Goal: Navigation & Orientation: Find specific page/section

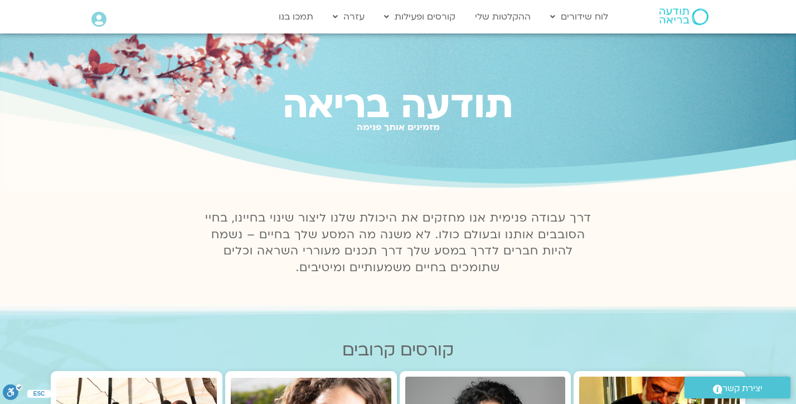
click at [688, 20] on img at bounding box center [684, 16] width 49 height 17
click at [511, 17] on link "ההקלטות שלי" at bounding box center [503, 16] width 67 height 21
